Goal: Find specific page/section: Find specific page/section

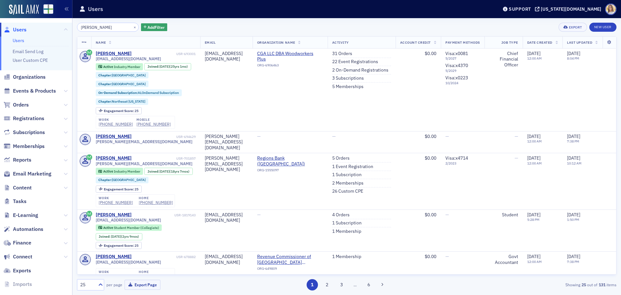
type input "[PERSON_NAME]"
click at [132, 28] on button "×" at bounding box center [135, 27] width 6 height 6
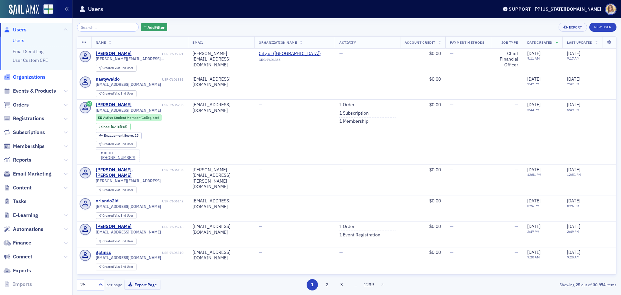
click at [33, 78] on span "Organizations" at bounding box center [29, 76] width 33 height 7
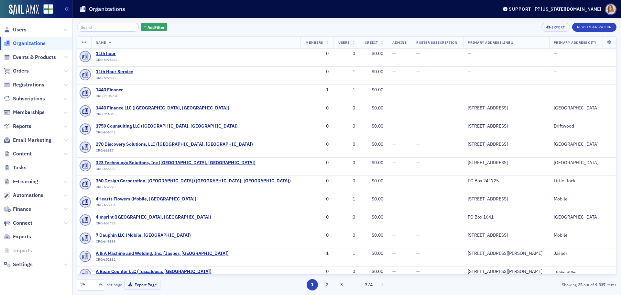
click at [112, 27] on input "search" at bounding box center [108, 27] width 62 height 9
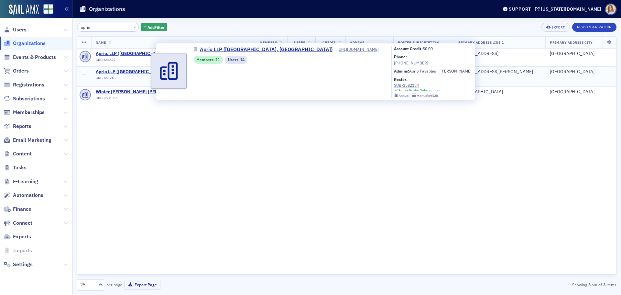
type input "aprio"
click at [145, 72] on span "Aprio LLP ([GEOGRAPHIC_DATA], [GEOGRAPHIC_DATA])" at bounding box center [154, 72] width 117 height 6
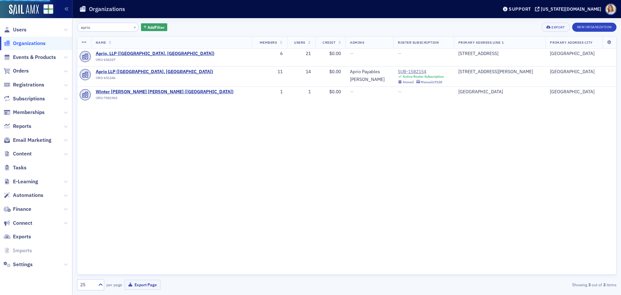
select select "US"
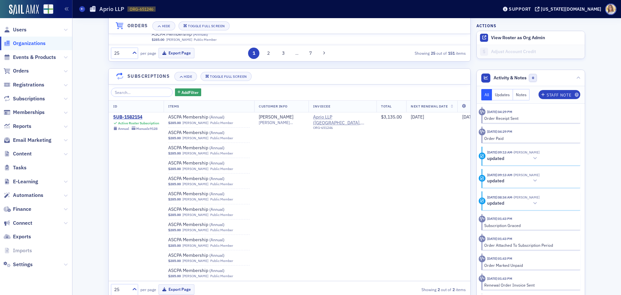
scroll to position [715, 0]
